Goal: Find specific page/section

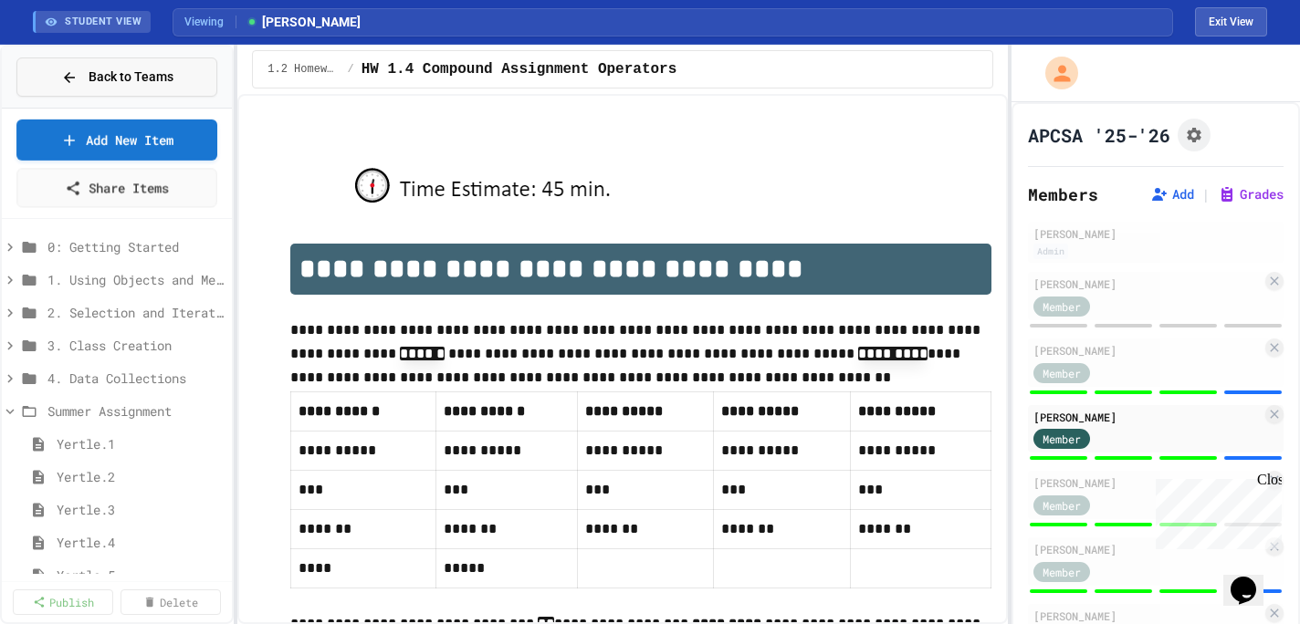
click at [131, 73] on span "Back to Teams" at bounding box center [131, 77] width 85 height 19
